Goal: Navigation & Orientation: Find specific page/section

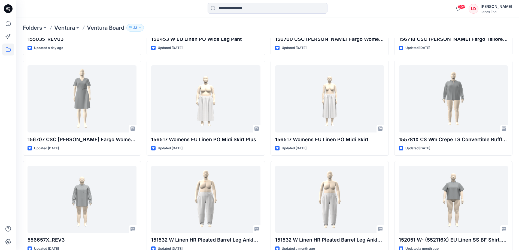
scroll to position [109, 0]
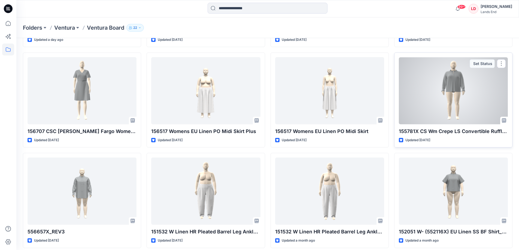
click at [459, 120] on div at bounding box center [453, 90] width 109 height 67
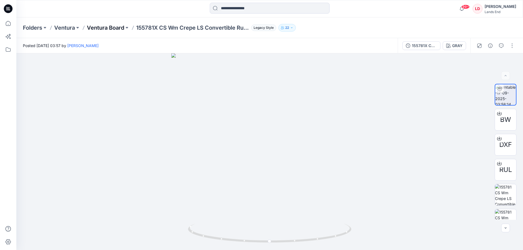
click at [115, 29] on p "Ventura Board" at bounding box center [105, 28] width 37 height 8
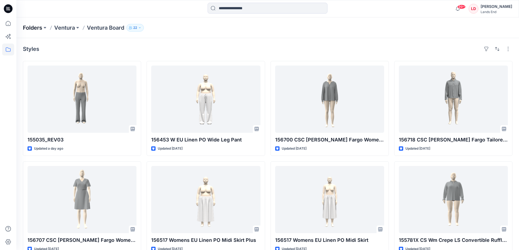
click at [28, 27] on p "Folders" at bounding box center [32, 28] width 19 height 8
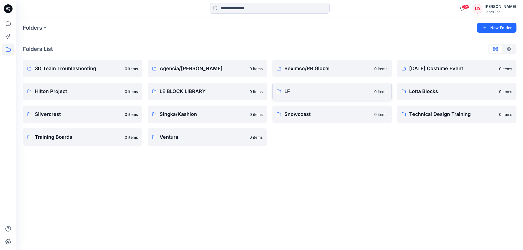
click at [316, 93] on p "LF" at bounding box center [327, 92] width 87 height 8
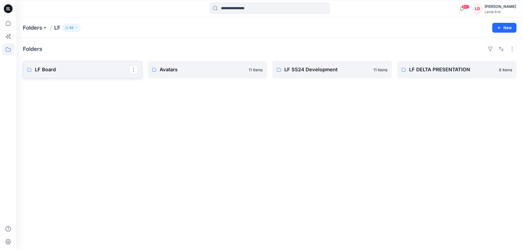
click at [45, 68] on p "LF Board" at bounding box center [82, 70] width 94 height 8
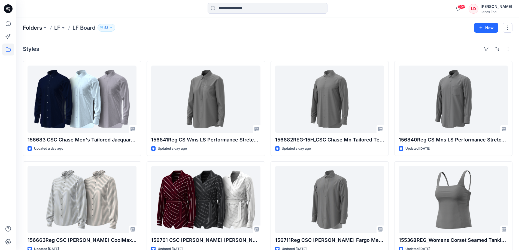
click at [33, 28] on p "Folders" at bounding box center [32, 28] width 19 height 8
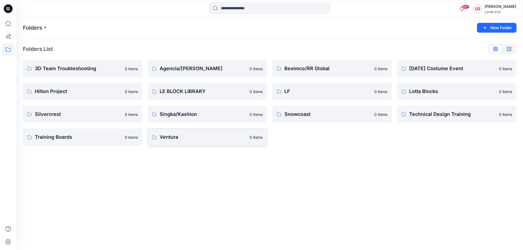
click at [167, 137] on p "Ventura" at bounding box center [203, 137] width 87 height 8
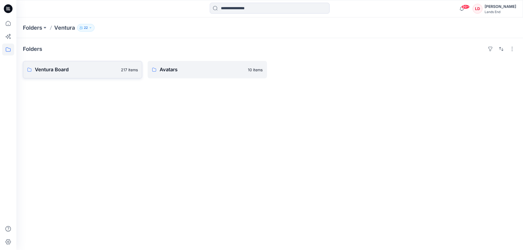
click at [54, 67] on p "Ventura Board" at bounding box center [76, 70] width 83 height 8
